Goal: Task Accomplishment & Management: Manage account settings

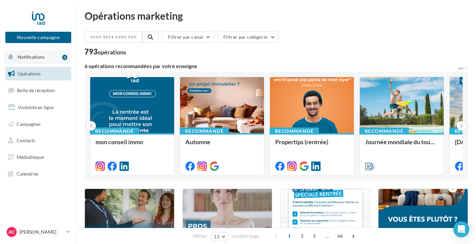
click at [47, 61] on button "Notifications 3" at bounding box center [37, 57] width 66 height 14
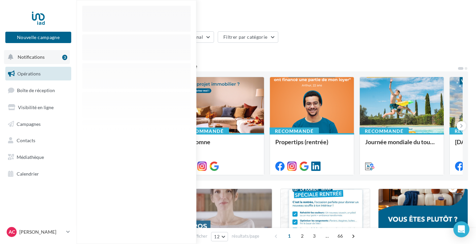
click at [43, 62] on button "Notifications 3" at bounding box center [37, 57] width 66 height 14
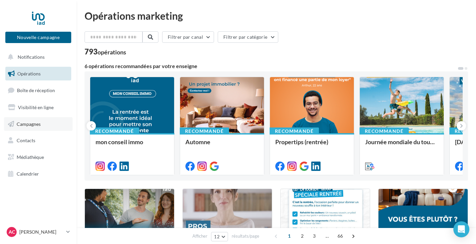
click at [39, 121] on span "Campagnes" at bounding box center [29, 124] width 24 height 6
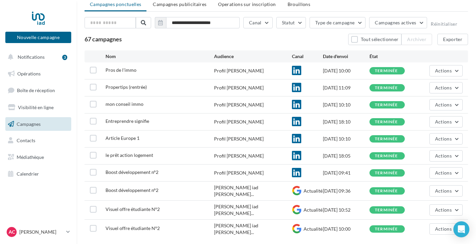
scroll to position [33, 0]
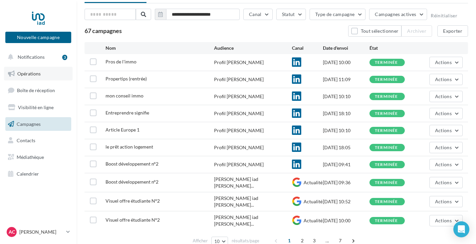
click at [41, 77] on link "Opérations" at bounding box center [38, 74] width 69 height 14
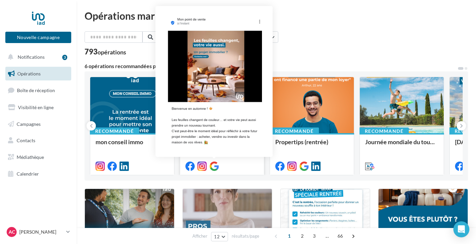
click at [216, 167] on icon at bounding box center [214, 165] width 9 height 9
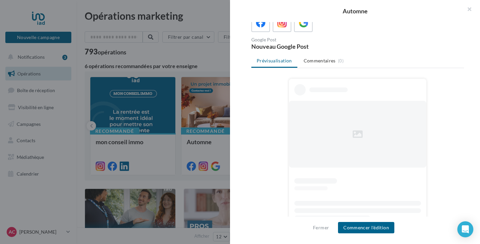
scroll to position [76, 0]
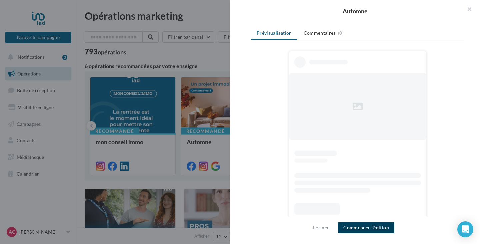
click at [374, 229] on button "Commencer l'édition" at bounding box center [366, 227] width 56 height 11
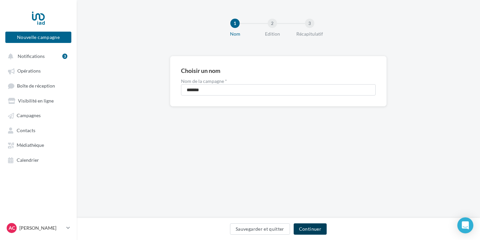
click at [319, 232] on button "Continuer" at bounding box center [310, 229] width 33 height 11
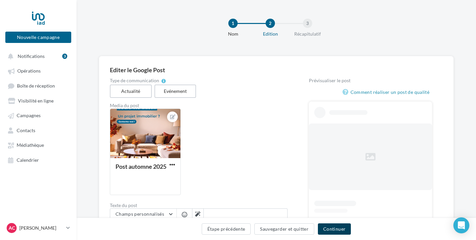
click at [330, 228] on button "Continuer" at bounding box center [334, 229] width 33 height 11
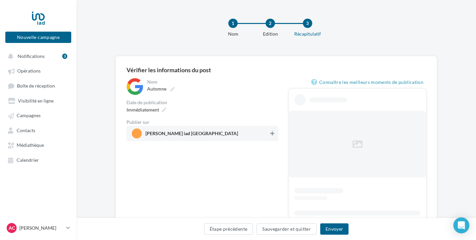
click at [271, 132] on icon at bounding box center [273, 133] width 4 height 5
click at [338, 231] on button "Envoyer" at bounding box center [335, 229] width 28 height 11
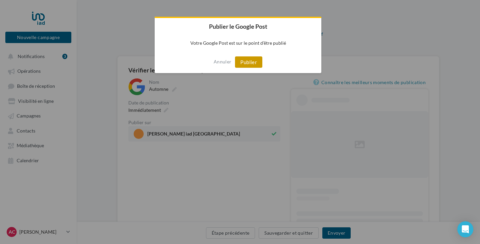
click at [247, 60] on button "Publier" at bounding box center [248, 61] width 27 height 11
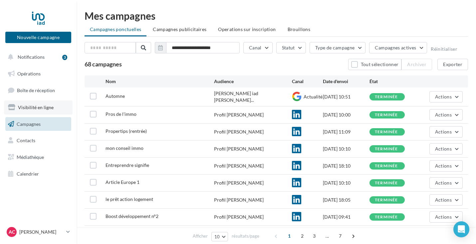
click at [55, 110] on link "Visibilité en ligne" at bounding box center [38, 107] width 69 height 14
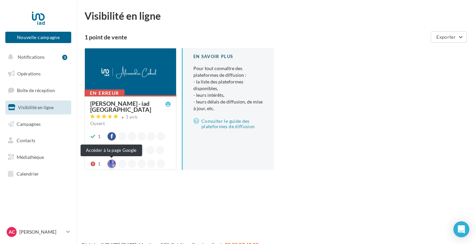
click at [112, 165] on div at bounding box center [112, 163] width 8 height 8
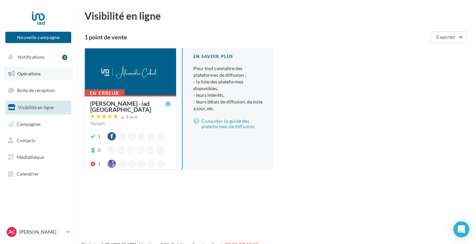
click at [44, 78] on link "Opérations" at bounding box center [38, 74] width 69 height 14
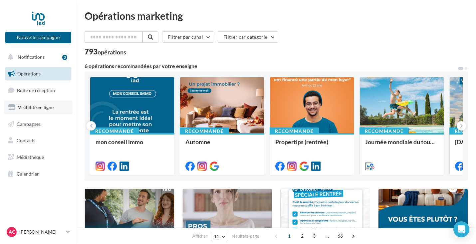
click at [45, 107] on span "Visibilité en ligne" at bounding box center [36, 107] width 36 height 6
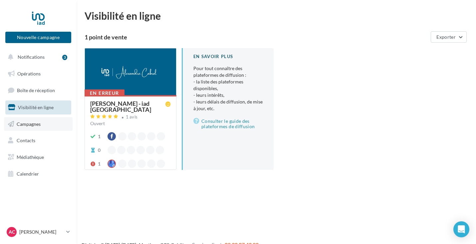
click at [38, 127] on link "Campagnes" at bounding box center [38, 124] width 69 height 14
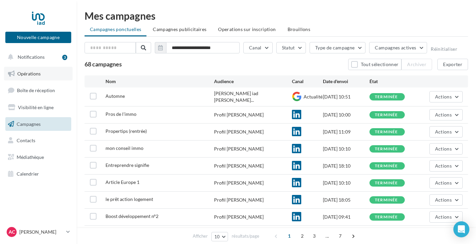
click at [39, 76] on link "Opérations" at bounding box center [38, 74] width 69 height 14
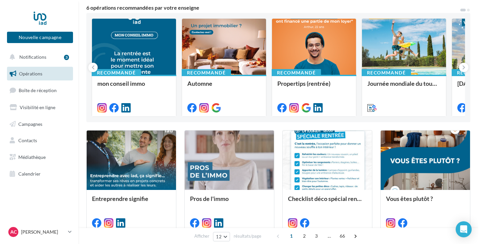
scroll to position [21, 0]
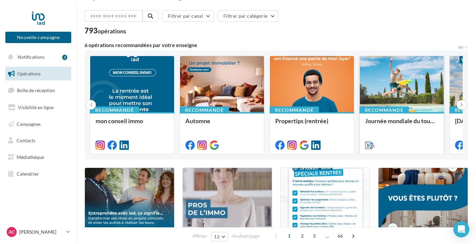
click at [428, 101] on div at bounding box center [402, 84] width 84 height 57
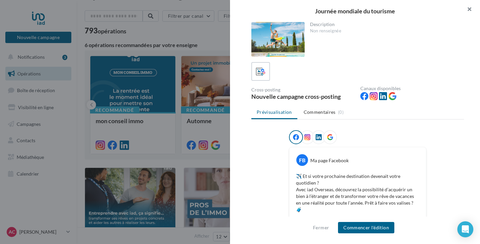
click at [476, 8] on button "button" at bounding box center [466, 10] width 27 height 20
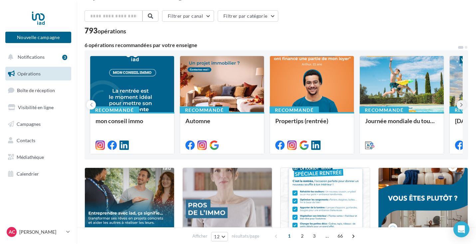
click at [460, 101] on button at bounding box center [461, 104] width 9 height 9
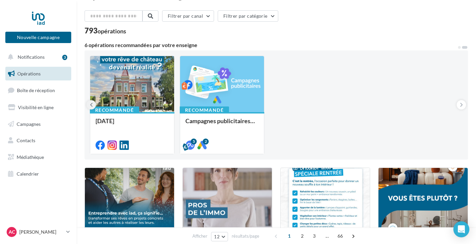
click at [93, 103] on button at bounding box center [91, 104] width 9 height 9
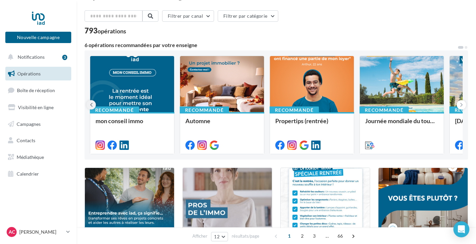
click at [93, 103] on button at bounding box center [91, 104] width 9 height 9
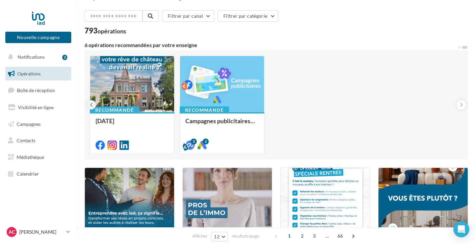
click at [93, 103] on button at bounding box center [91, 104] width 9 height 9
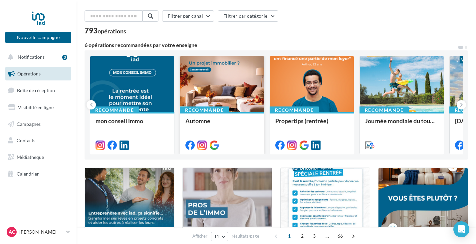
click at [228, 103] on div at bounding box center [222, 84] width 84 height 57
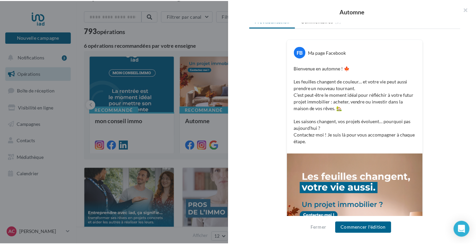
scroll to position [0, 0]
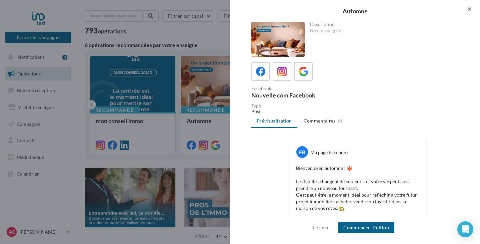
click at [471, 8] on button "button" at bounding box center [466, 10] width 27 height 20
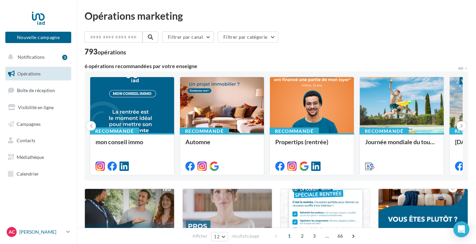
click at [65, 232] on link "AC Alexandre CABROL alexandre.cabrol@iadfrance.fr" at bounding box center [38, 231] width 66 height 13
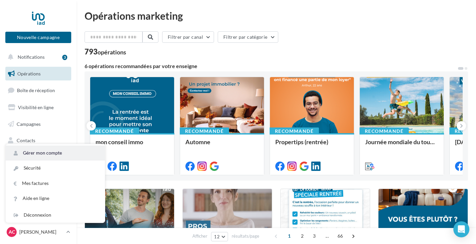
click at [47, 153] on link "Gérer mon compte" at bounding box center [55, 152] width 99 height 15
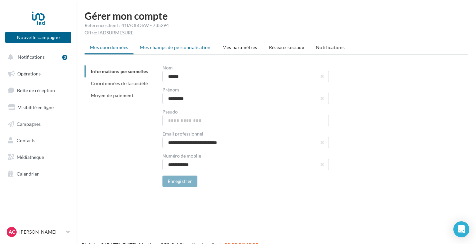
click at [168, 50] on span "Mes champs de personnalisation" at bounding box center [175, 47] width 71 height 6
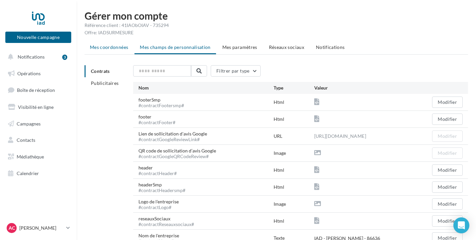
click at [110, 50] on li "Mes coordonnées" at bounding box center [109, 47] width 49 height 12
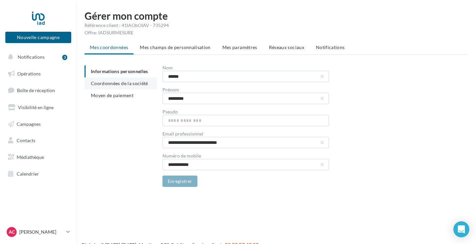
click at [117, 85] on span "Coordonnées de la société" at bounding box center [119, 83] width 57 height 6
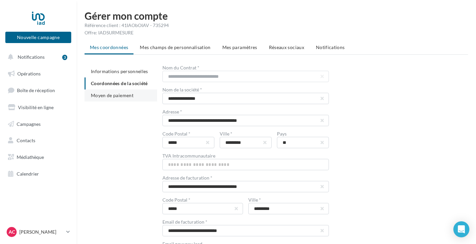
click at [118, 99] on li "Moyen de paiement" at bounding box center [121, 95] width 73 height 12
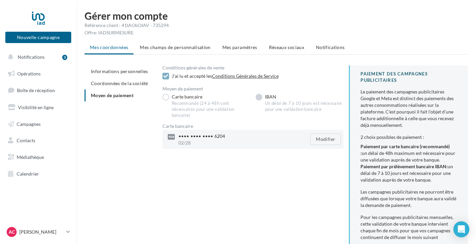
click at [265, 97] on label "IBAN Un délai de 7 à 10 jours est nécessaire pour une validation bancaire" at bounding box center [300, 103] width 88 height 19
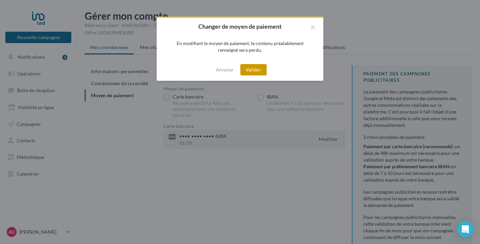
click at [262, 71] on button "Valider" at bounding box center [253, 69] width 26 height 11
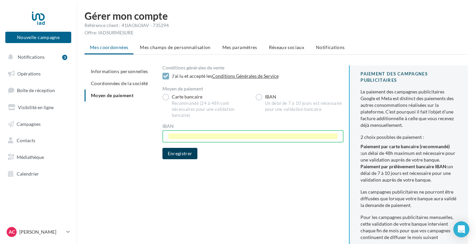
click at [191, 152] on button "Enregistrer" at bounding box center [180, 153] width 35 height 11
click at [189, 152] on button "Enregistrer" at bounding box center [180, 153] width 35 height 11
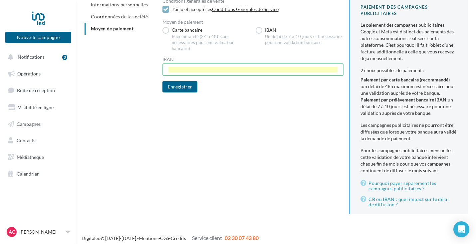
click at [260, 134] on div "Conditions générales de vente J'ai lu et accepté les Conditions Générales de Se…" at bounding box center [318, 109] width 311 height 220
